Goal: Navigation & Orientation: Find specific page/section

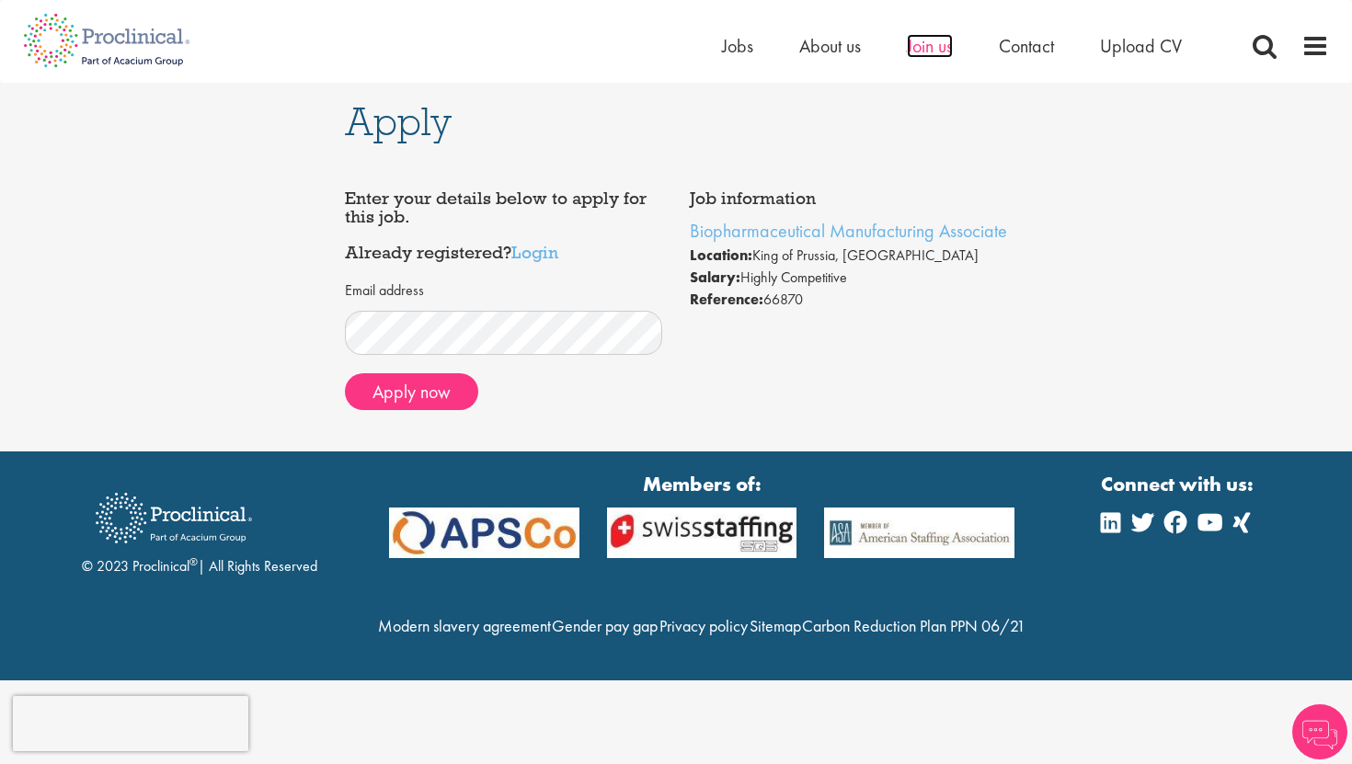
click at [913, 47] on span "Join us" at bounding box center [930, 46] width 46 height 24
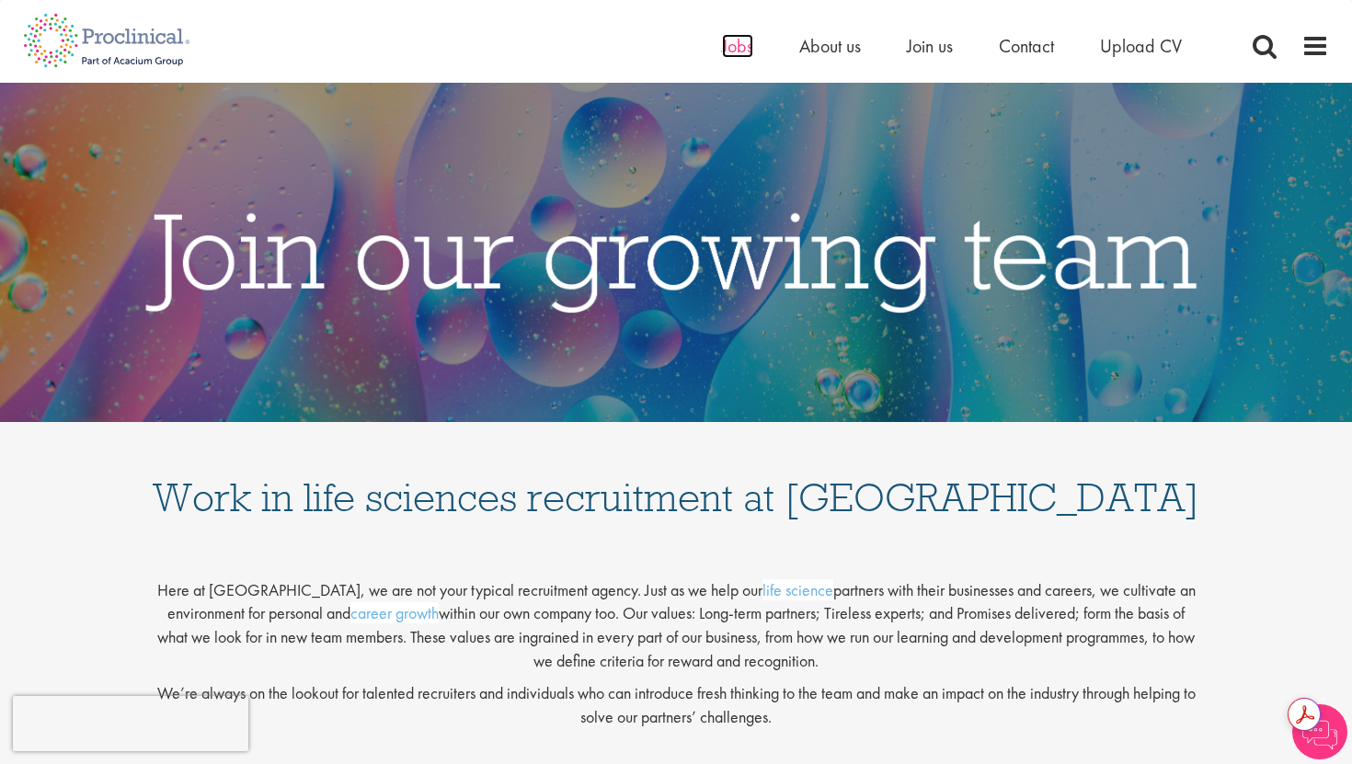
click at [738, 45] on span "Jobs" at bounding box center [737, 46] width 31 height 24
